Goal: Task Accomplishment & Management: Manage account settings

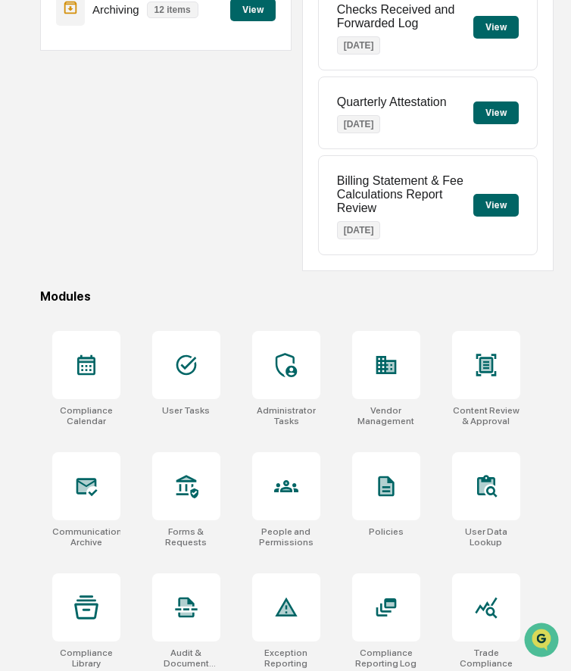
scroll to position [226, 0]
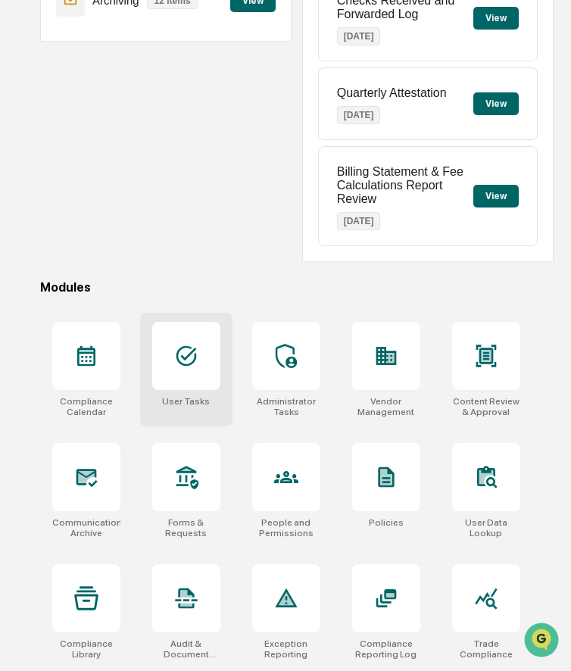
click at [203, 368] on div at bounding box center [186, 356] width 68 height 68
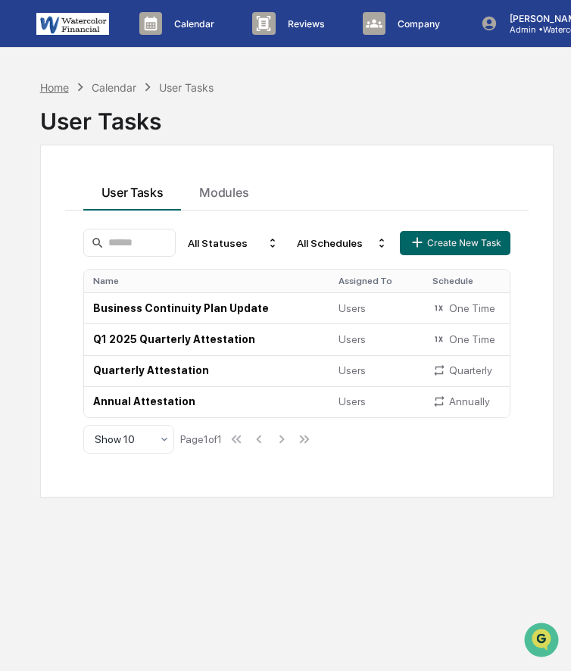
click at [56, 88] on div "Home" at bounding box center [54, 87] width 29 height 13
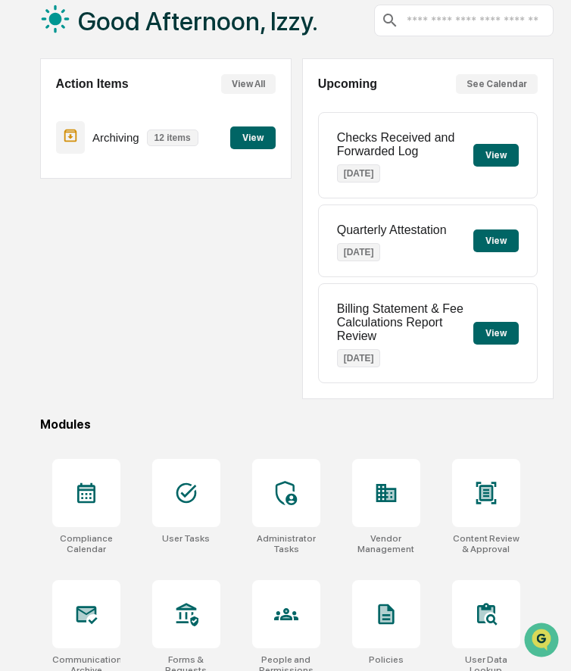
scroll to position [118, 0]
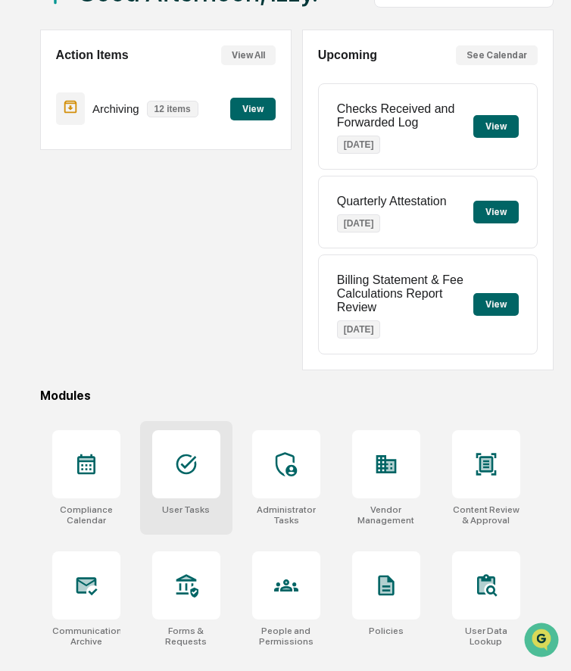
click at [187, 464] on icon at bounding box center [186, 464] width 24 height 24
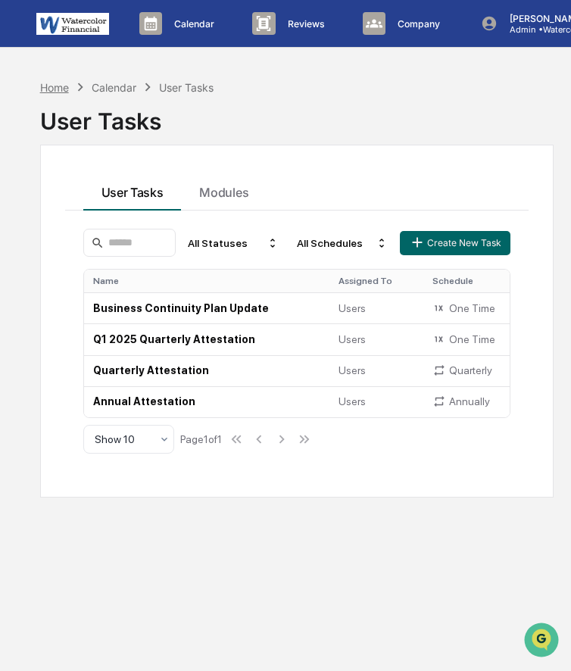
click at [55, 88] on div "Home" at bounding box center [54, 87] width 29 height 13
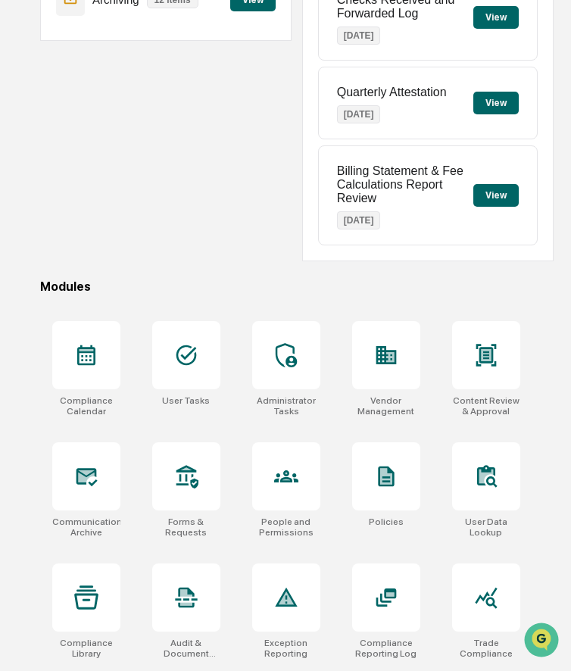
scroll to position [348, 0]
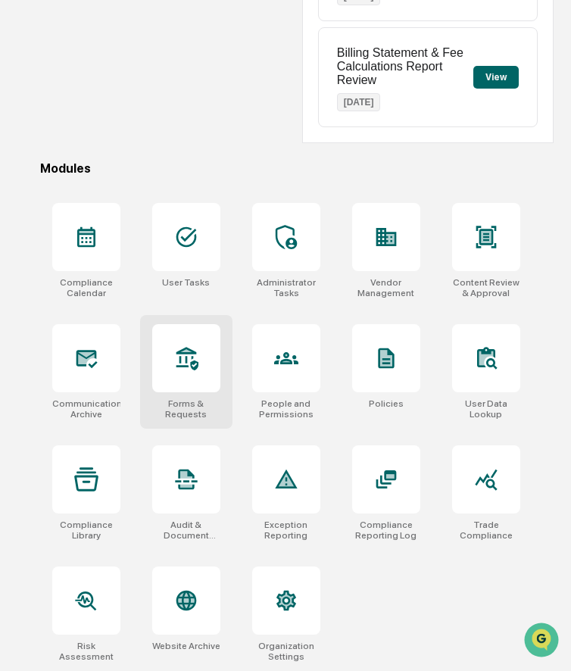
click at [205, 366] on div at bounding box center [186, 358] width 68 height 68
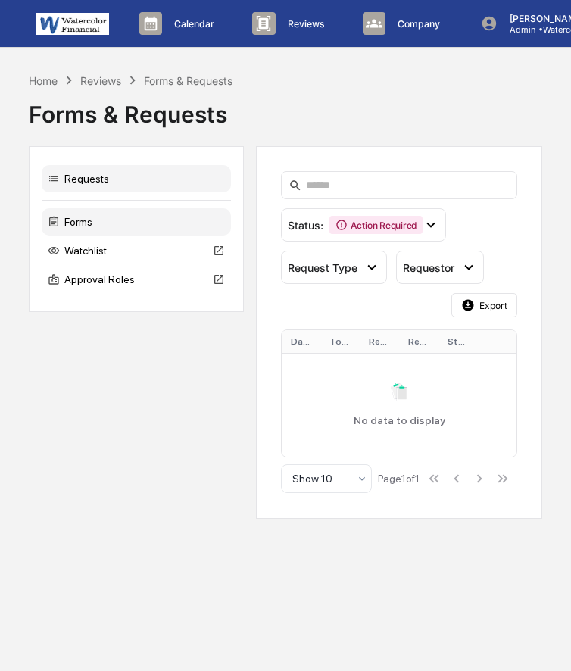
click at [143, 224] on div "Forms" at bounding box center [136, 221] width 189 height 27
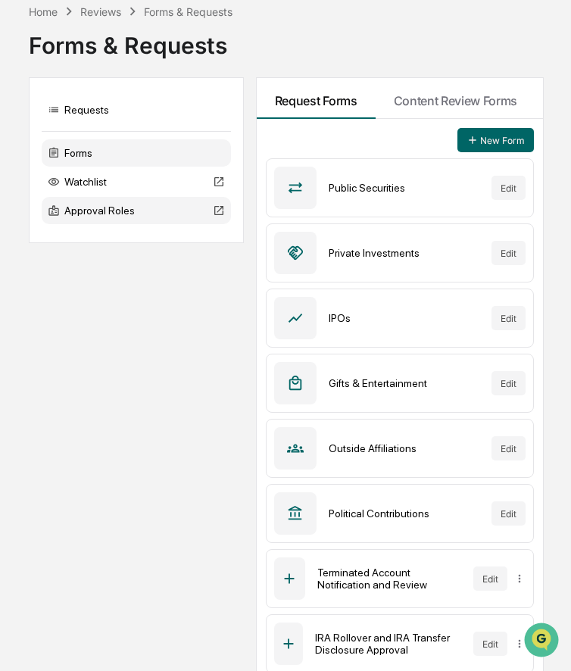
scroll to position [64, 0]
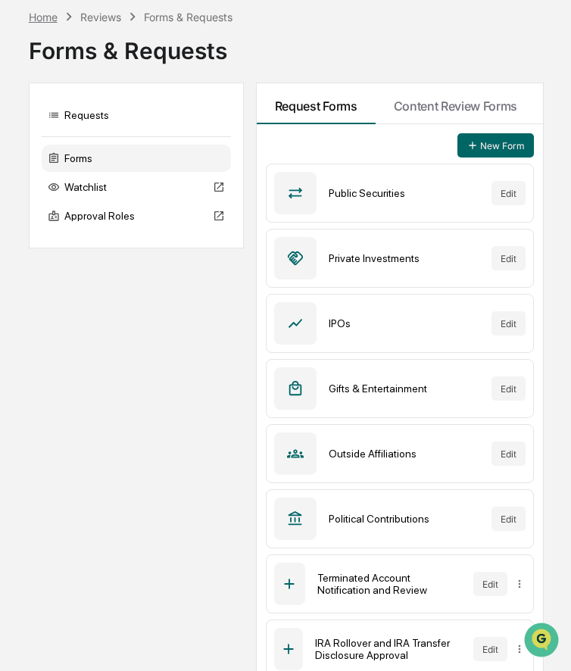
click at [51, 17] on div "Home" at bounding box center [43, 17] width 29 height 13
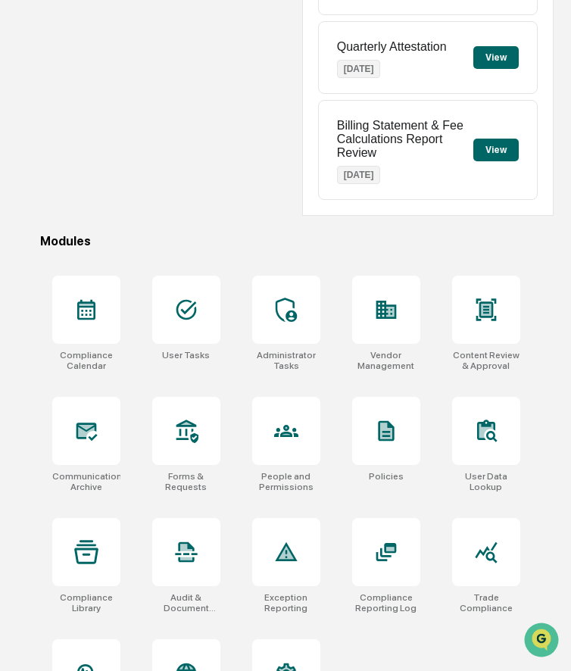
scroll to position [348, 0]
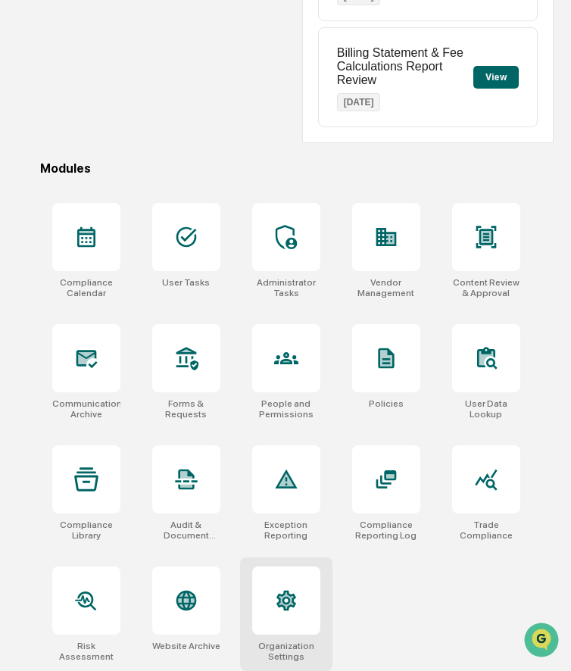
click at [283, 586] on div at bounding box center [286, 600] width 68 height 68
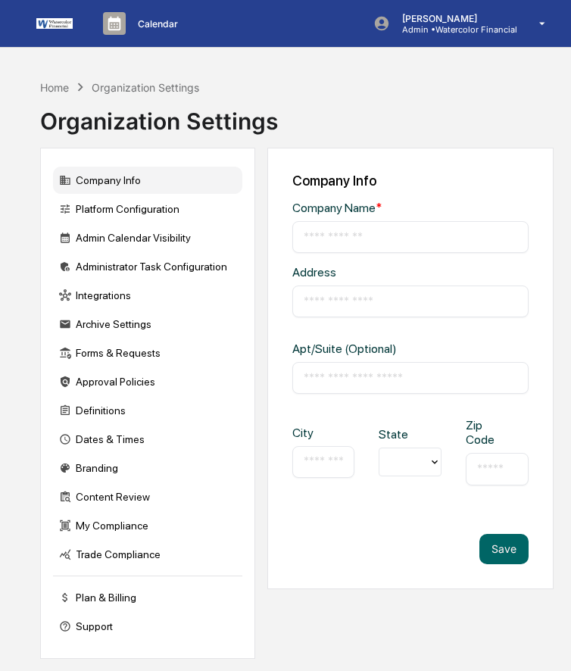
type input "**********"
type input "******"
type input "*****"
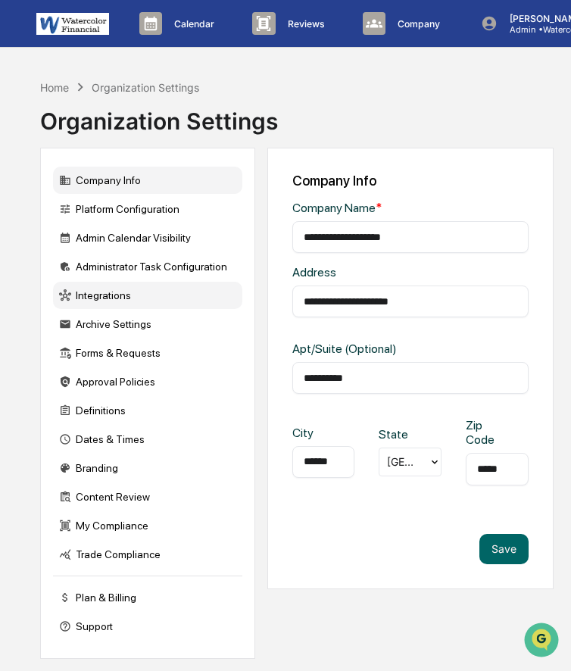
click at [116, 297] on div "Integrations" at bounding box center [147, 295] width 189 height 27
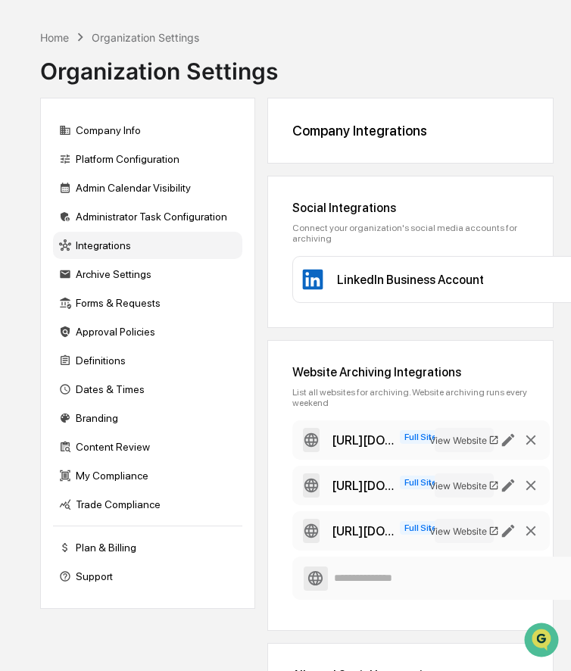
scroll to position [42, 0]
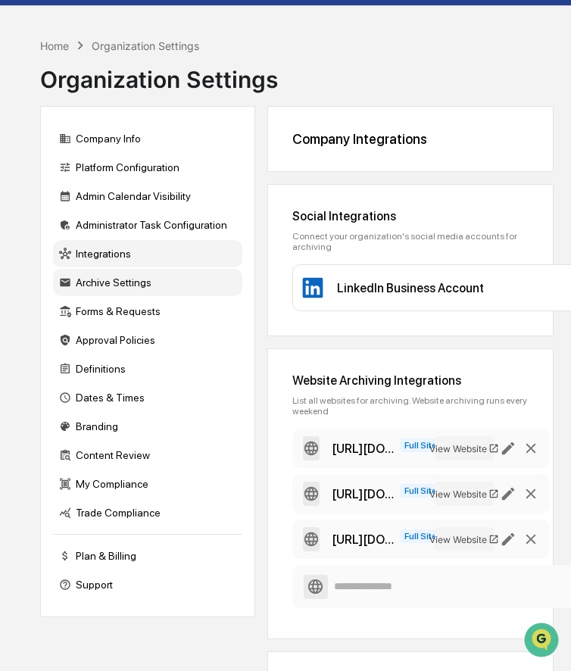
click at [118, 279] on div "Archive Settings" at bounding box center [147, 282] width 189 height 27
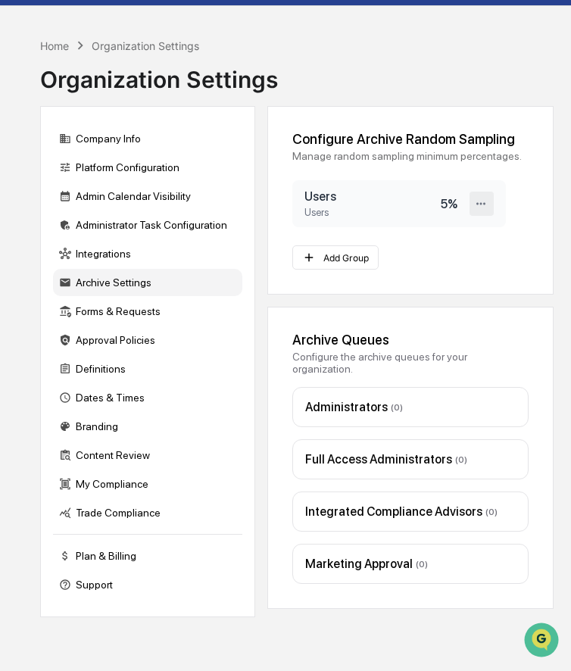
click at [482, 206] on div at bounding box center [482, 204] width 24 height 24
click at [443, 240] on div "Edit" at bounding box center [433, 229] width 121 height 27
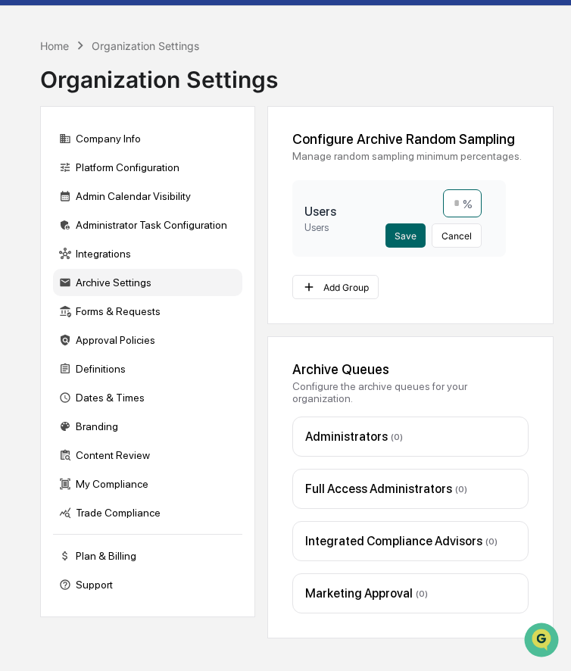
click at [460, 217] on input "*" at bounding box center [462, 203] width 39 height 28
type input "**"
click at [402, 247] on button "Save" at bounding box center [405, 235] width 40 height 24
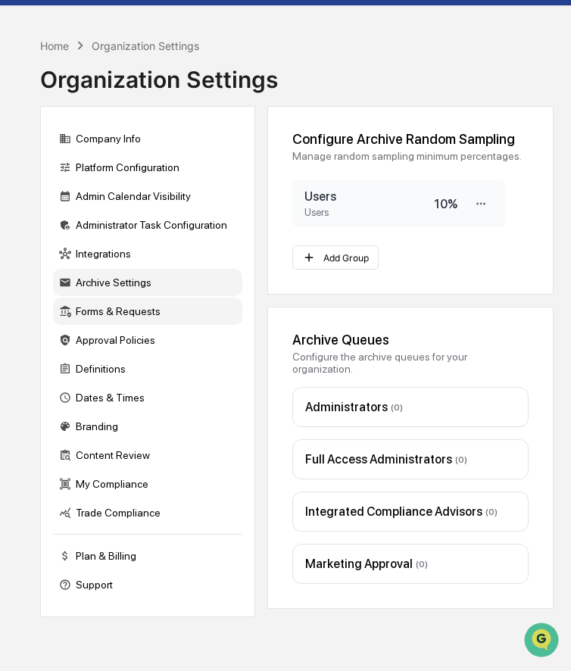
click at [107, 305] on div "Forms & Requests" at bounding box center [147, 311] width 189 height 27
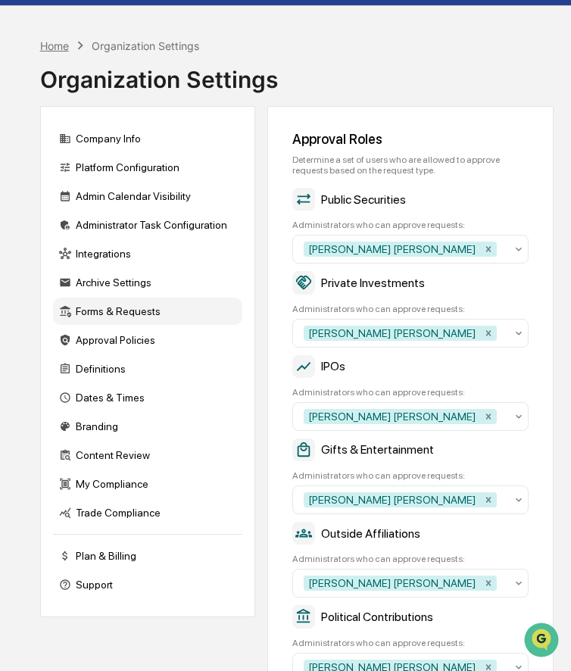
click at [60, 48] on div "Home" at bounding box center [54, 45] width 29 height 13
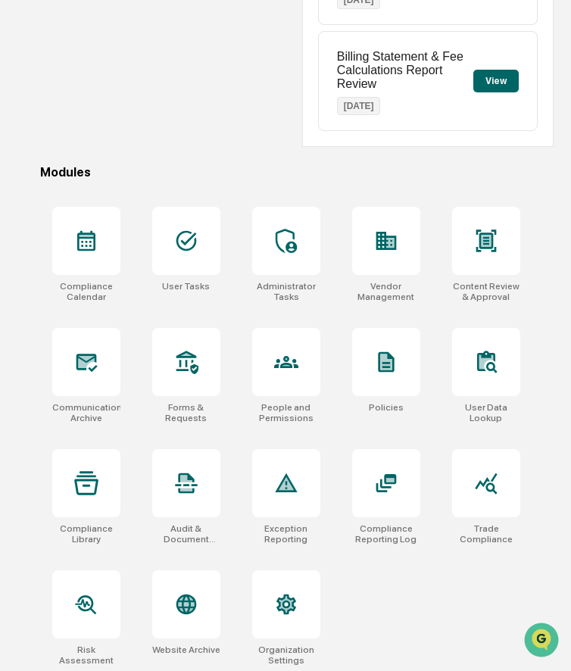
scroll to position [348, 0]
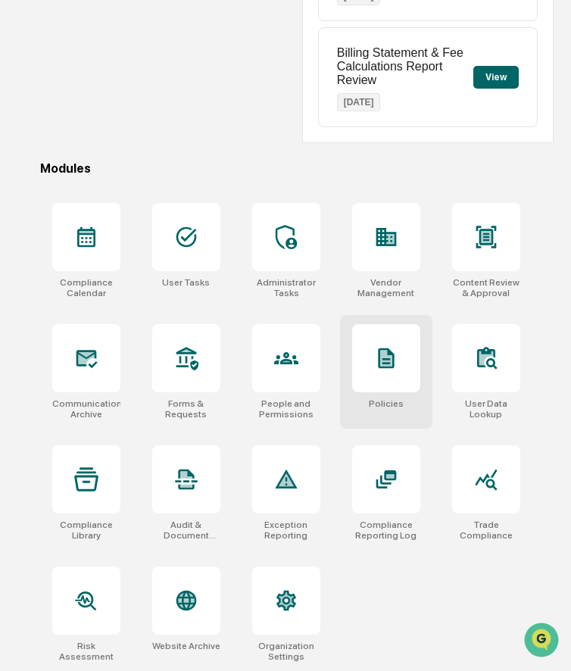
click at [373, 379] on div at bounding box center [386, 358] width 68 height 68
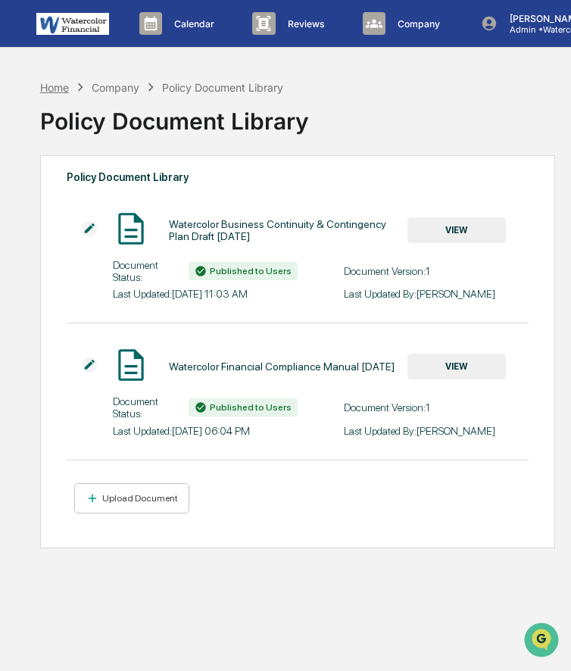
click at [41, 92] on div "Home" at bounding box center [54, 87] width 29 height 13
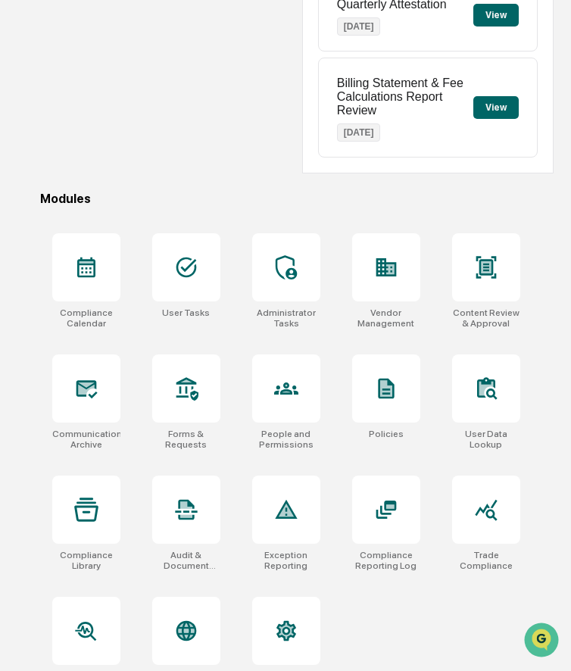
scroll to position [348, 0]
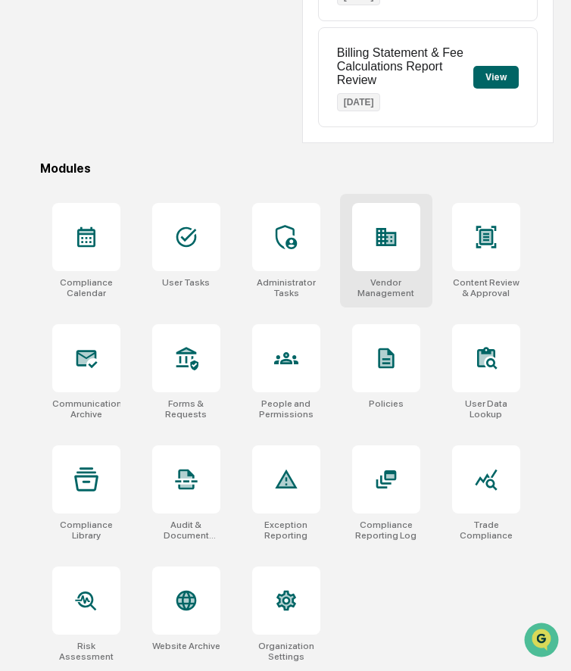
click at [389, 230] on icon at bounding box center [386, 237] width 24 height 24
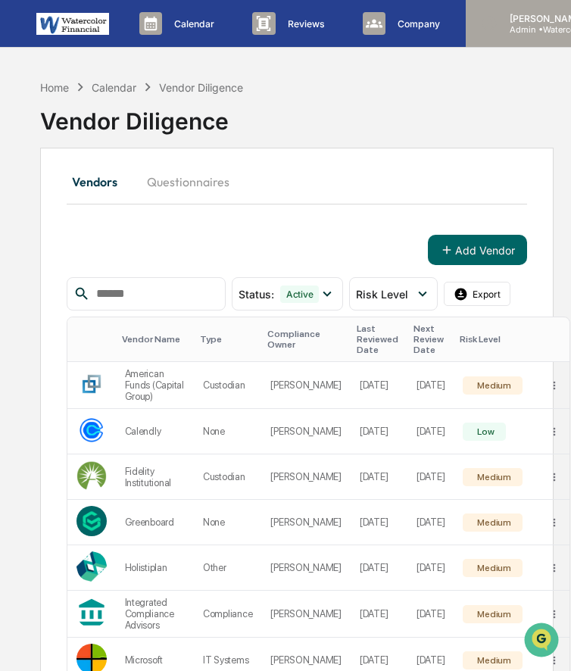
click at [523, 26] on p "Admin • Watercolor Financial" at bounding box center [561, 29] width 127 height 11
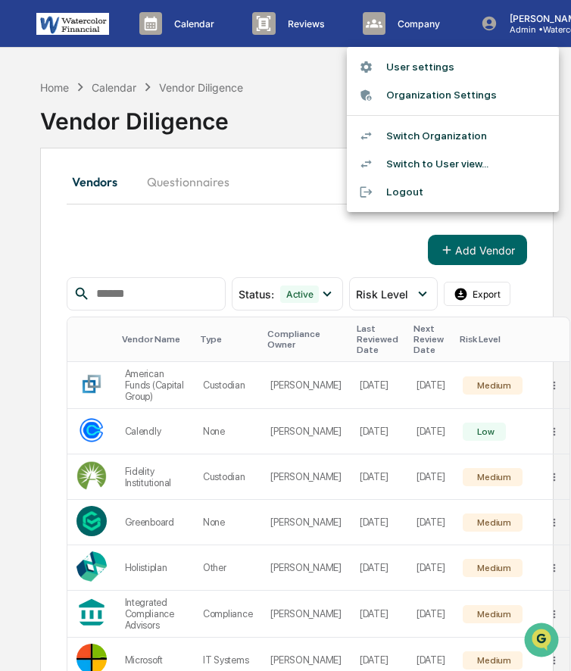
click at [477, 134] on li "Switch Organization" at bounding box center [453, 136] width 212 height 28
